Goal: Information Seeking & Learning: Check status

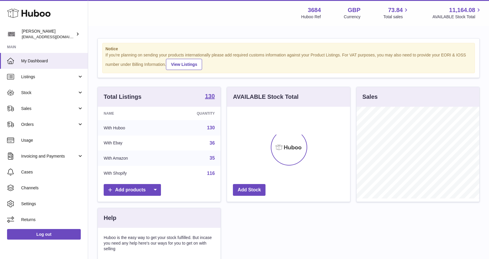
scroll to position [92, 123]
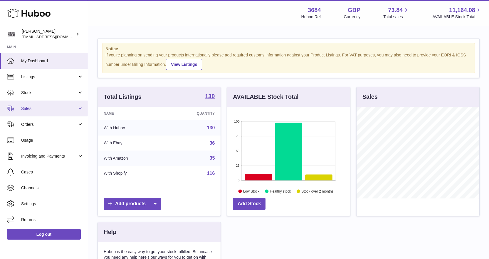
click at [43, 110] on span "Sales" at bounding box center [49, 109] width 56 height 6
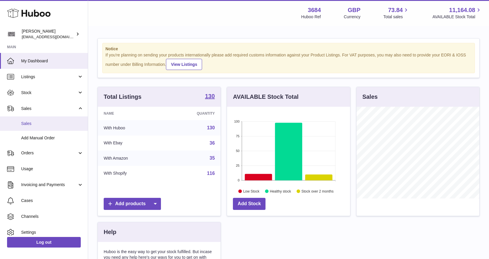
click at [41, 121] on span "Sales" at bounding box center [52, 124] width 62 height 6
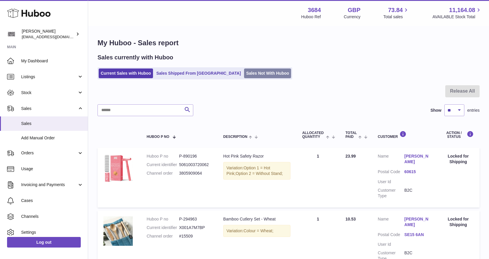
click at [244, 76] on link "Sales Not With Huboo" at bounding box center [267, 73] width 47 height 10
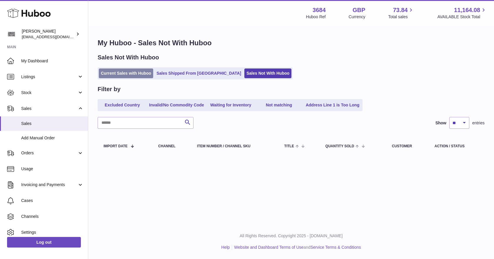
click at [137, 70] on link "Current Sales with Huboo" at bounding box center [126, 73] width 54 height 10
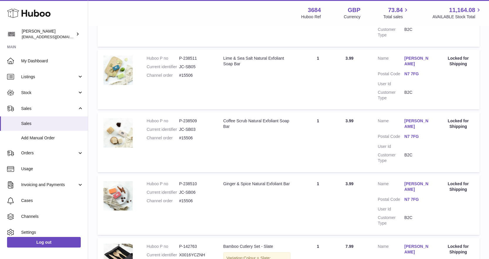
scroll to position [441, 0]
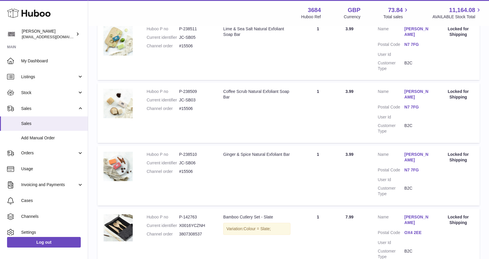
click at [414, 167] on link "N7 7FG" at bounding box center [418, 170] width 27 height 6
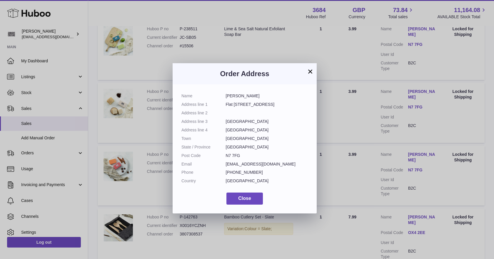
click at [311, 71] on button "×" at bounding box center [310, 71] width 7 height 7
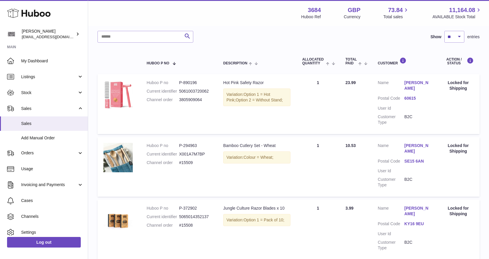
scroll to position [77, 0]
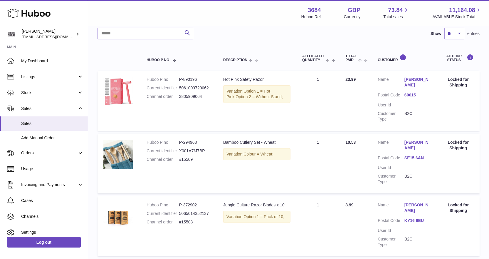
click at [413, 92] on link "60615" at bounding box center [418, 95] width 27 height 6
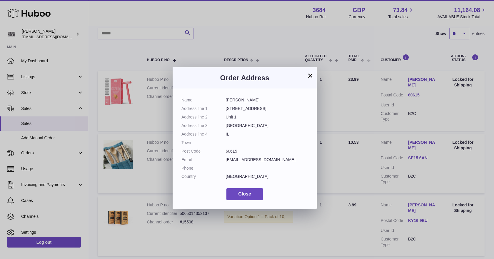
click at [309, 76] on button "×" at bounding box center [310, 75] width 7 height 7
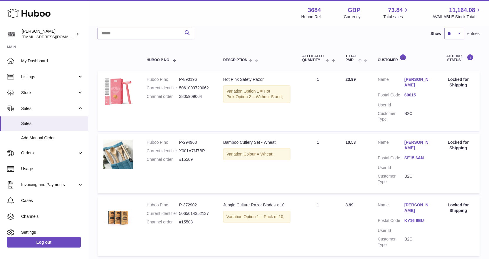
click at [419, 140] on link "[PERSON_NAME]" at bounding box center [418, 145] width 27 height 11
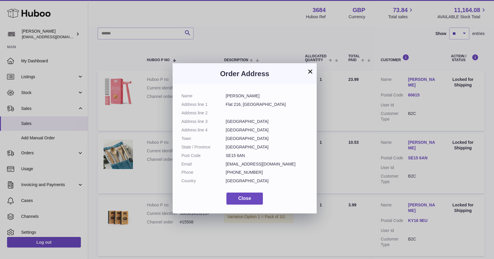
click at [311, 69] on button "×" at bounding box center [310, 71] width 7 height 7
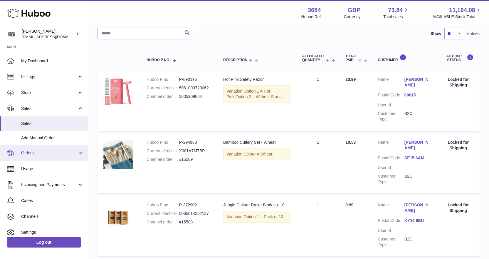
click at [38, 154] on span "Orders" at bounding box center [49, 153] width 56 height 6
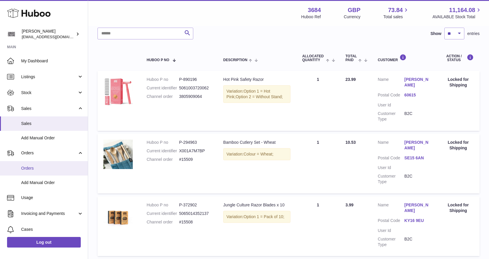
click at [35, 165] on link "Orders" at bounding box center [44, 168] width 88 height 14
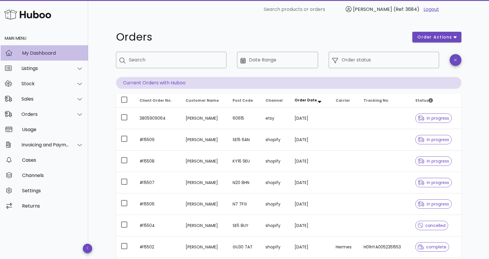
click at [32, 53] on div "My Dashboard" at bounding box center [52, 53] width 61 height 6
